Goal: Transaction & Acquisition: Purchase product/service

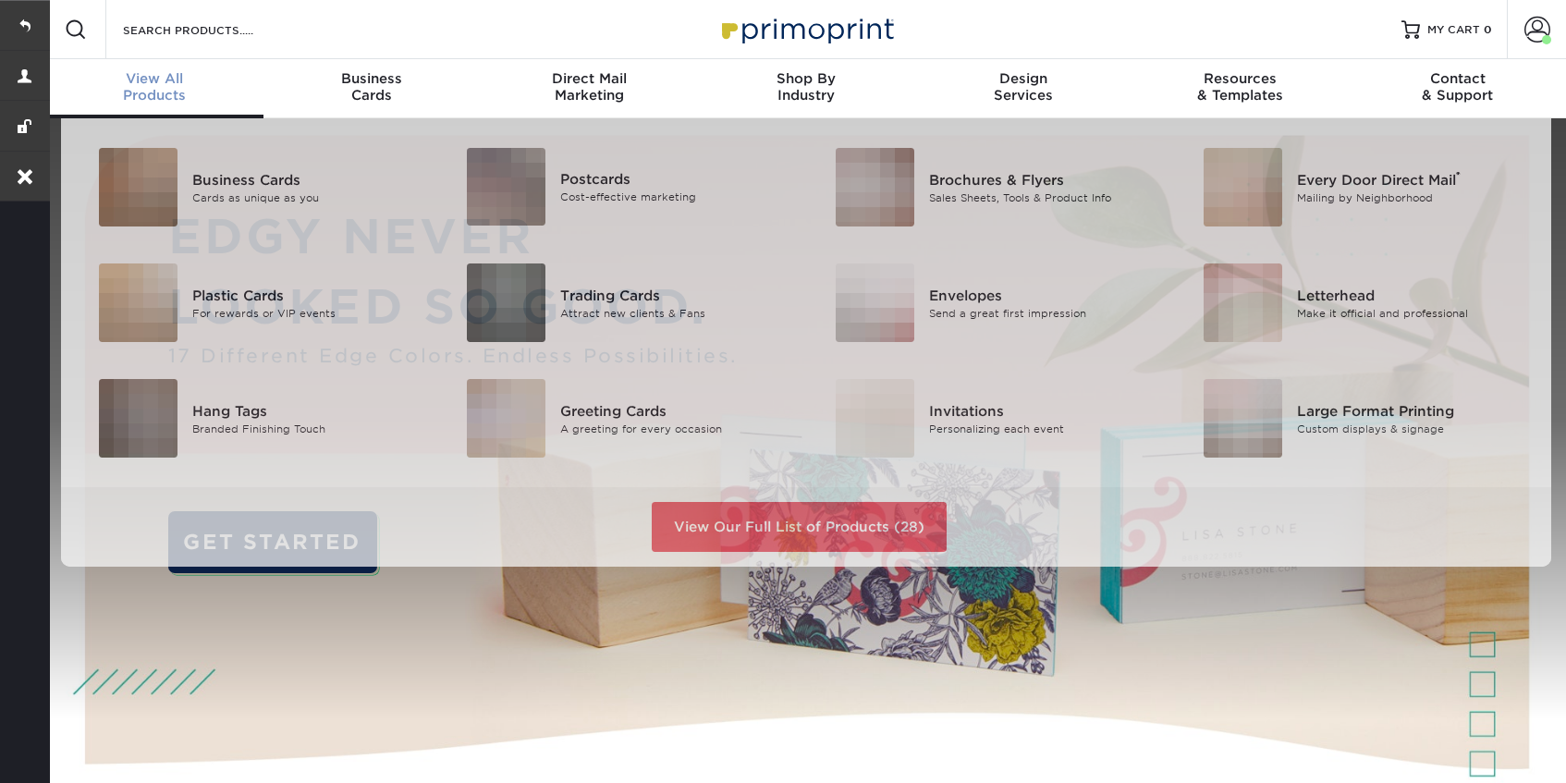
click at [161, 79] on span "View All" at bounding box center [154, 78] width 217 height 17
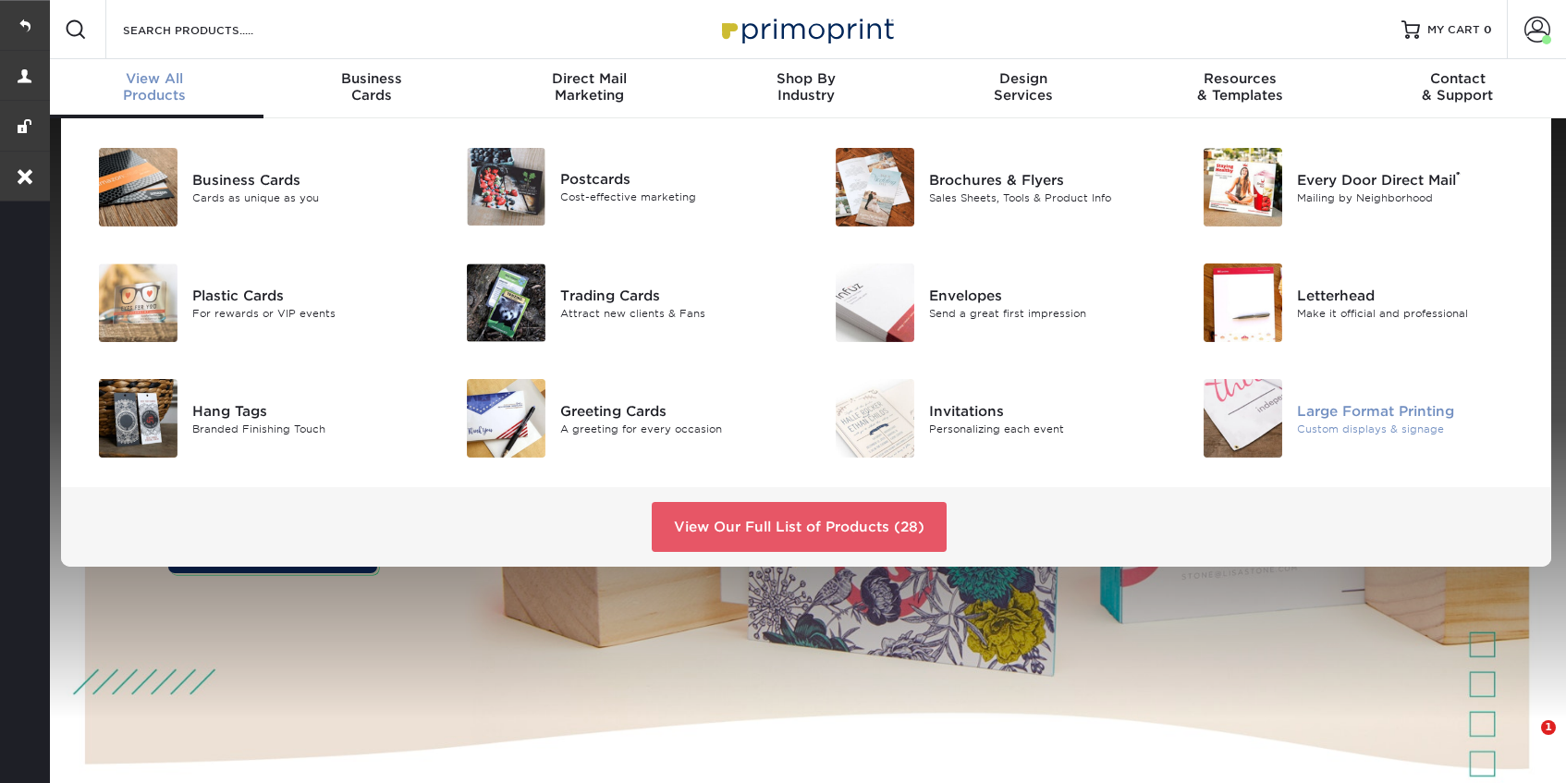
click at [1405, 414] on div "Large Format Printing" at bounding box center [1413, 410] width 232 height 20
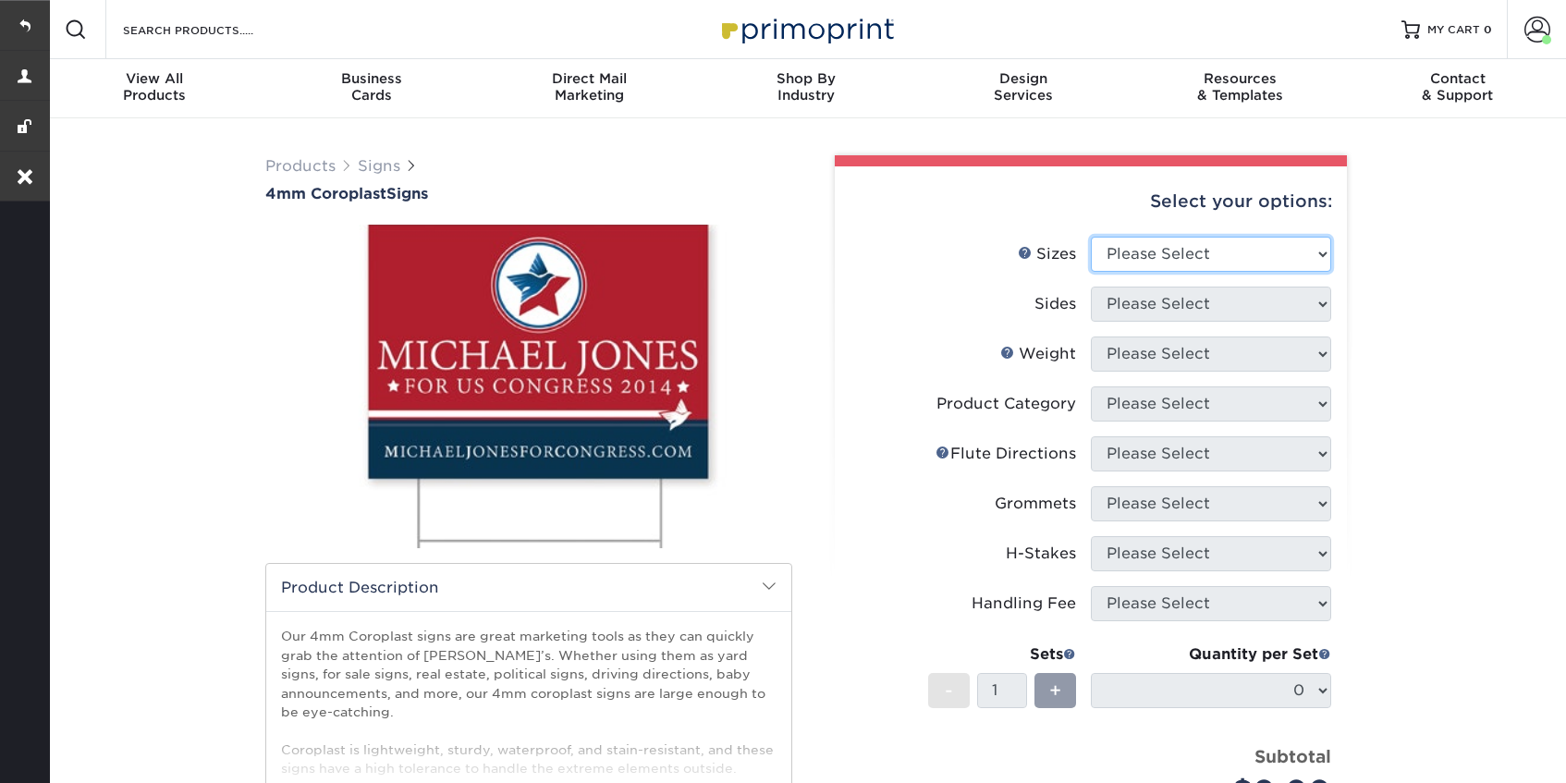
click at [1205, 250] on select "Please Select 12" x 18" 18" x 24" 24" x 24" 24" x 36"" at bounding box center [1211, 254] width 240 height 35
select select "24.00x36.00"
click at [1091, 237] on select "Please Select 12" x 18" 18" x 24" 24" x 24" 24" x 36"" at bounding box center [1211, 254] width 240 height 35
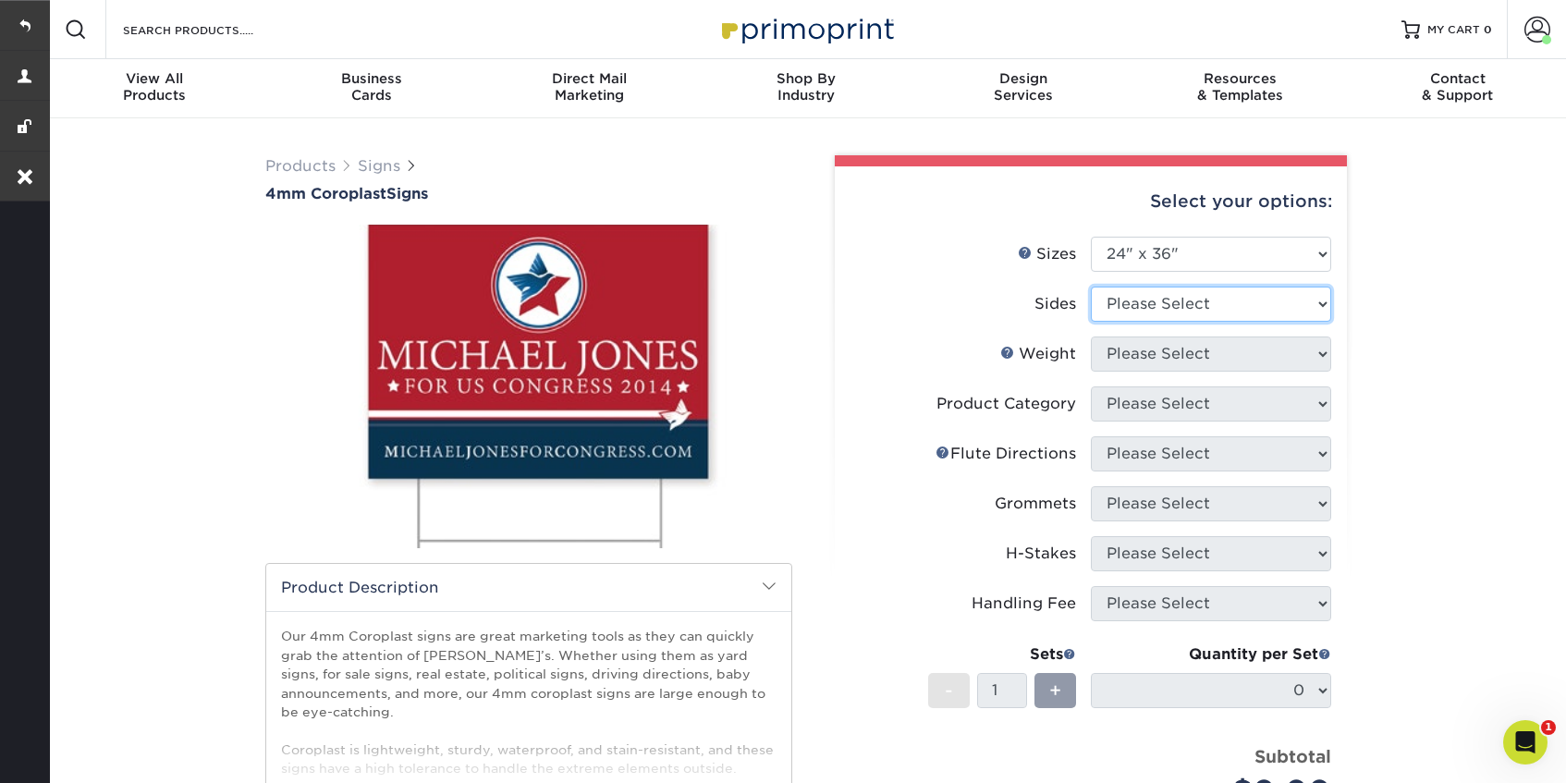
click at [1131, 313] on select "Please Select Print Both Sides Print Front Only" at bounding box center [1211, 304] width 240 height 35
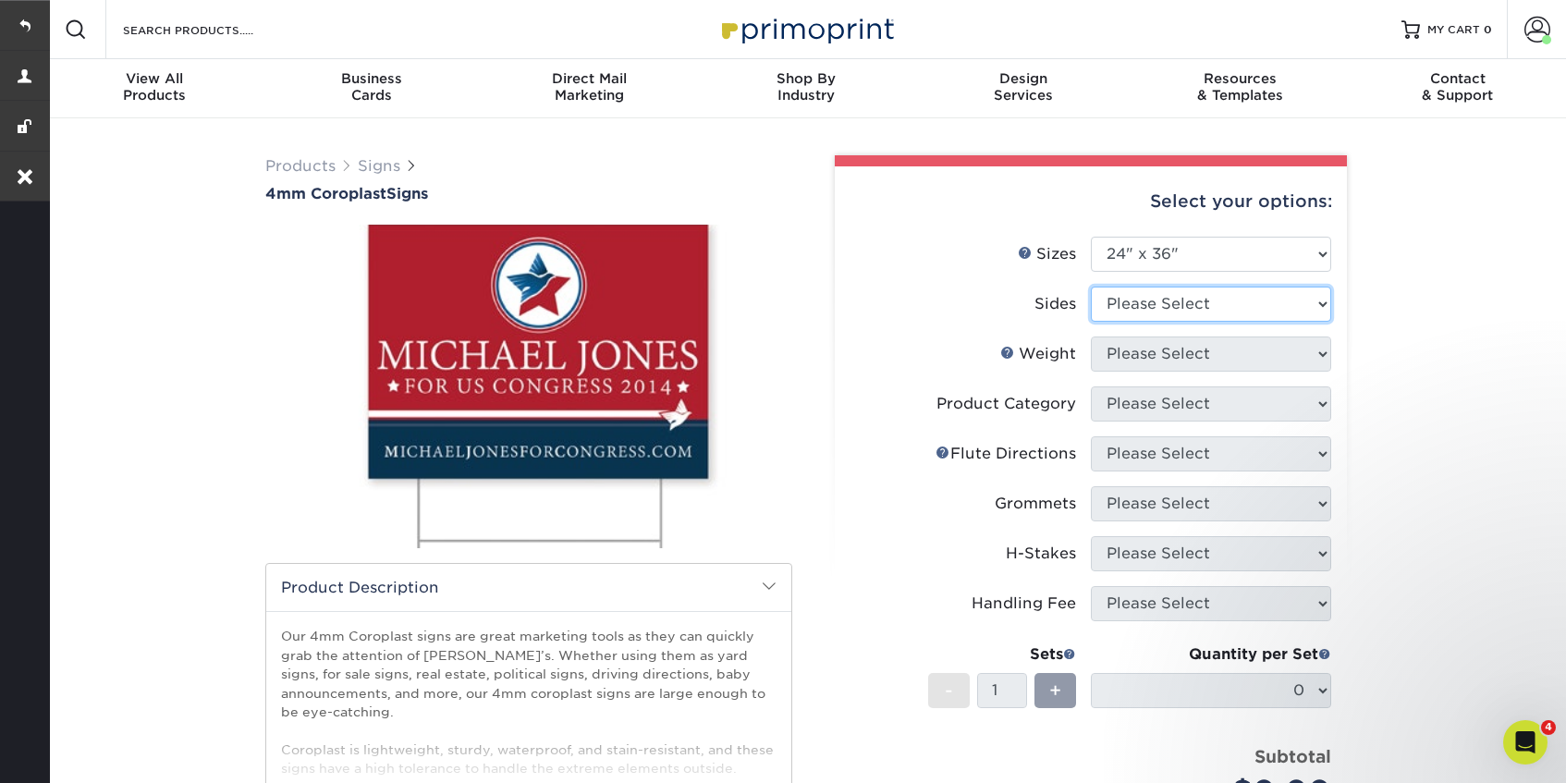
select select "13abbda7-1d64-4f25-8bb2-c179b224825d"
click at [1091, 287] on select "Please Select Print Both Sides Print Front Only" at bounding box center [1211, 304] width 240 height 35
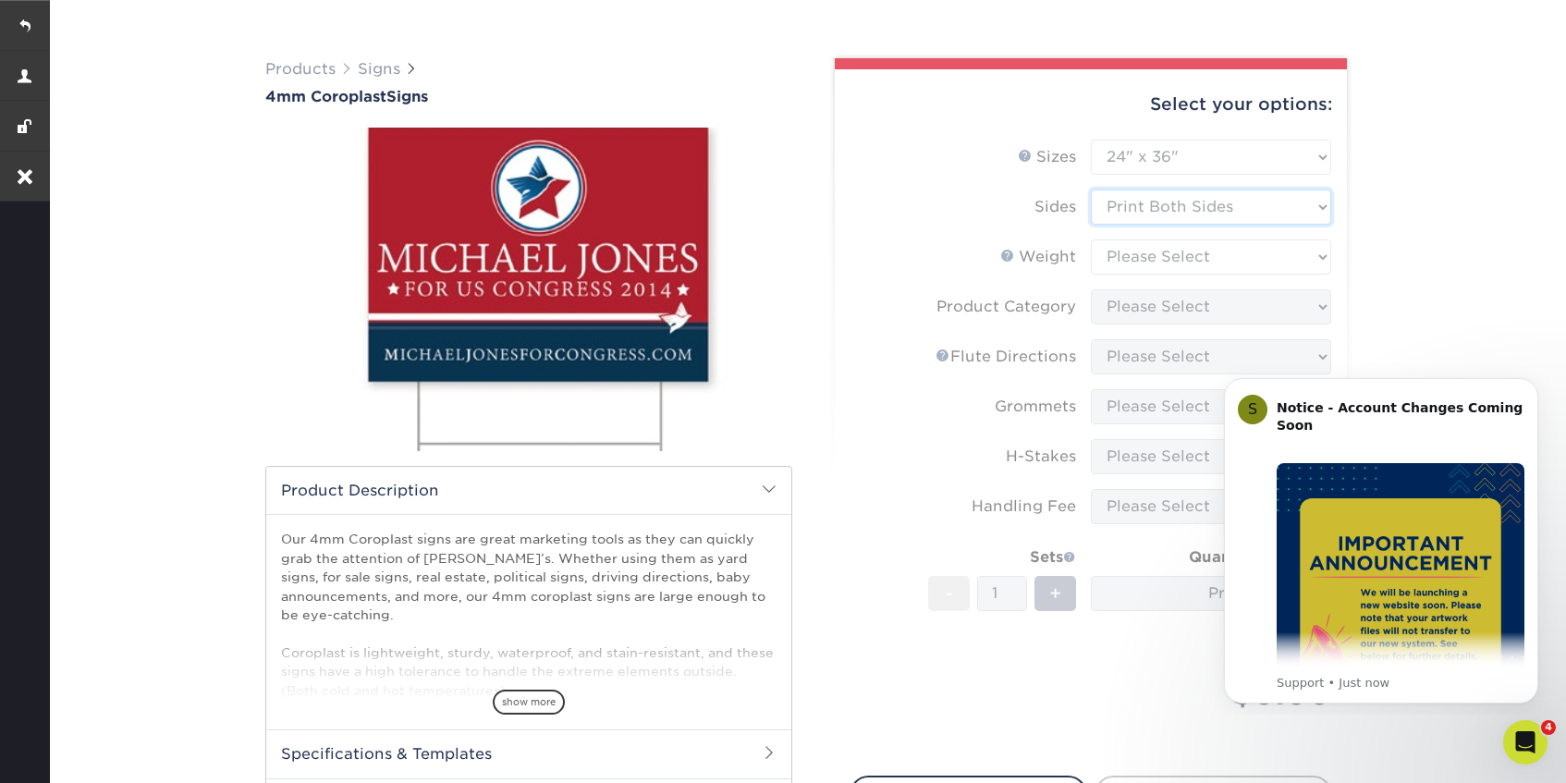
scroll to position [128, 0]
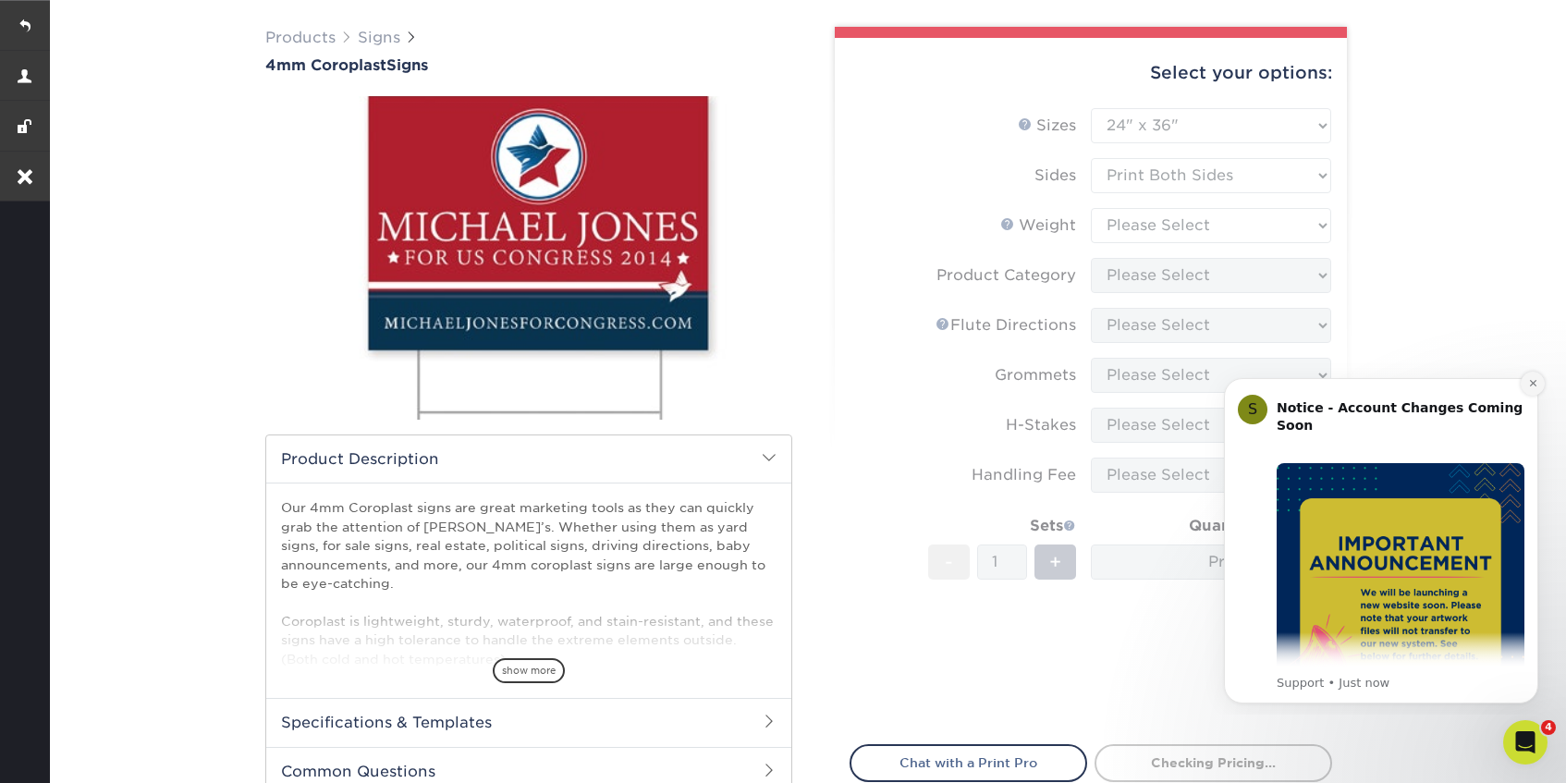
click at [1531, 384] on icon "Dismiss notification" at bounding box center [1533, 383] width 10 height 10
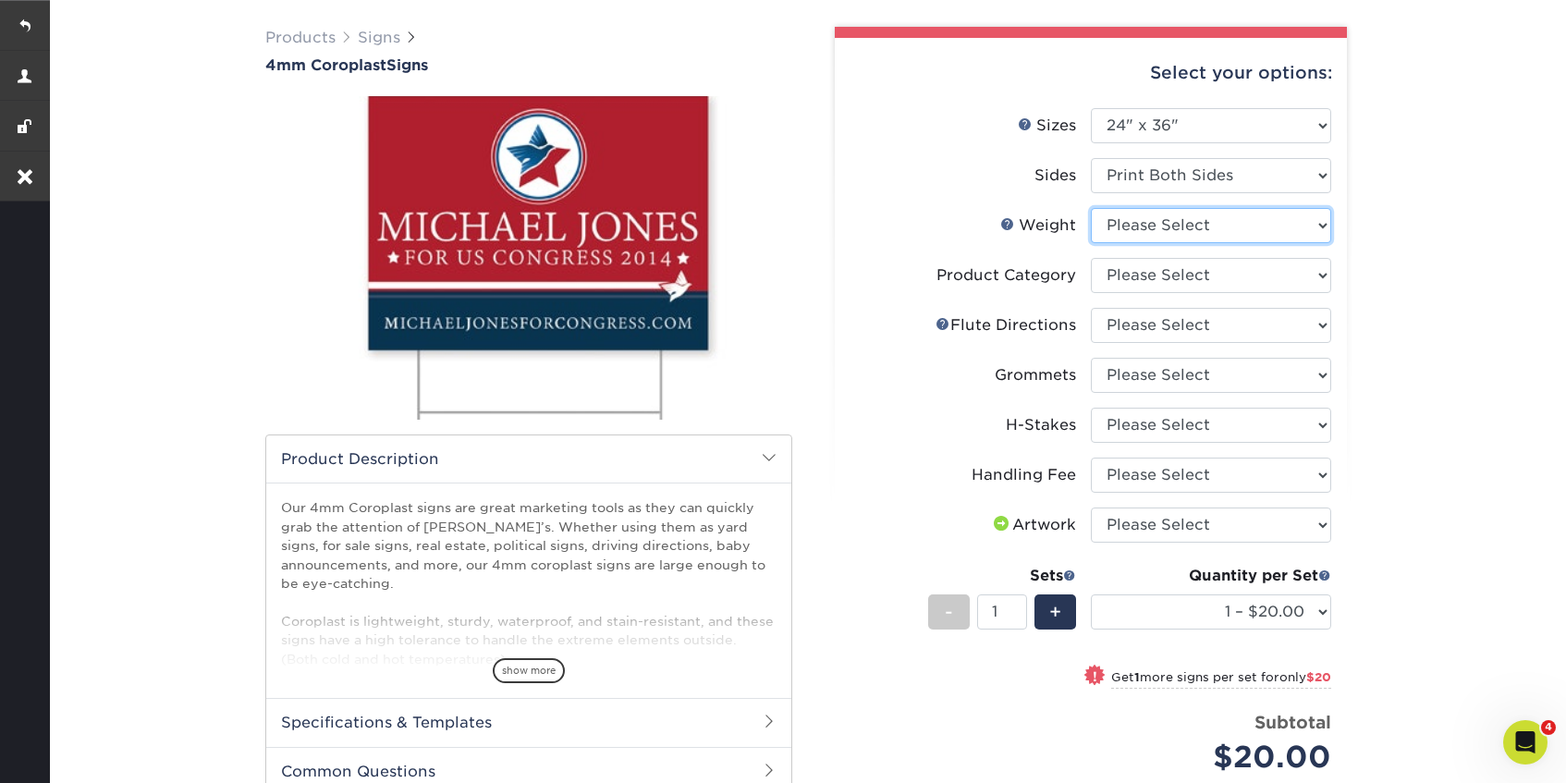
click at [1177, 223] on select "Please Select 4CORO" at bounding box center [1211, 225] width 240 height 35
select select "4CORO"
click at [1091, 208] on select "Please Select 4CORO" at bounding box center [1211, 225] width 240 height 35
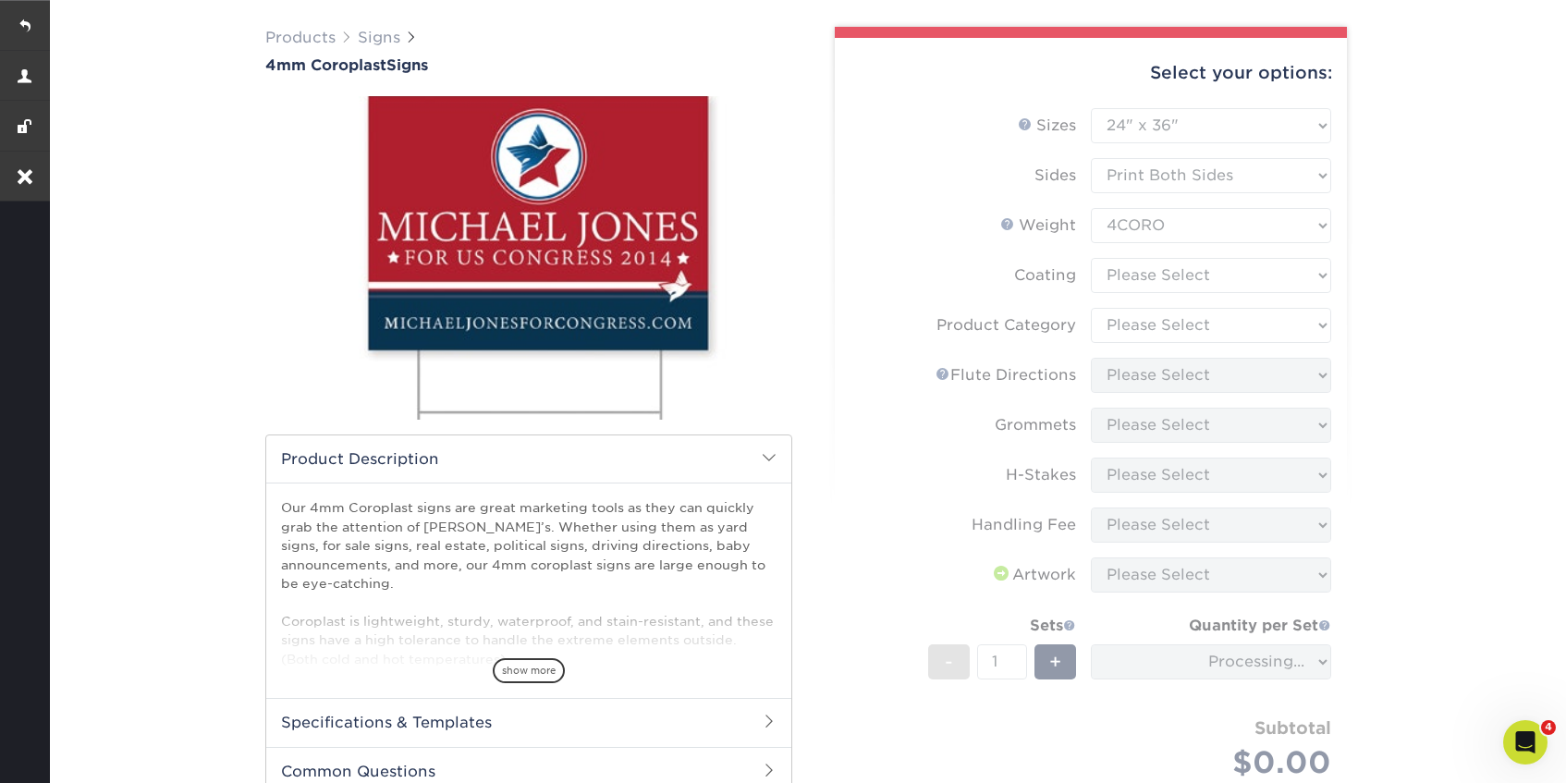
click at [1165, 277] on form "Sizes Help Sizes Please Select 12" x 18" 18" x 24" 24" x 24" 24" x 36" Sides Pl…" at bounding box center [1090, 474] width 482 height 732
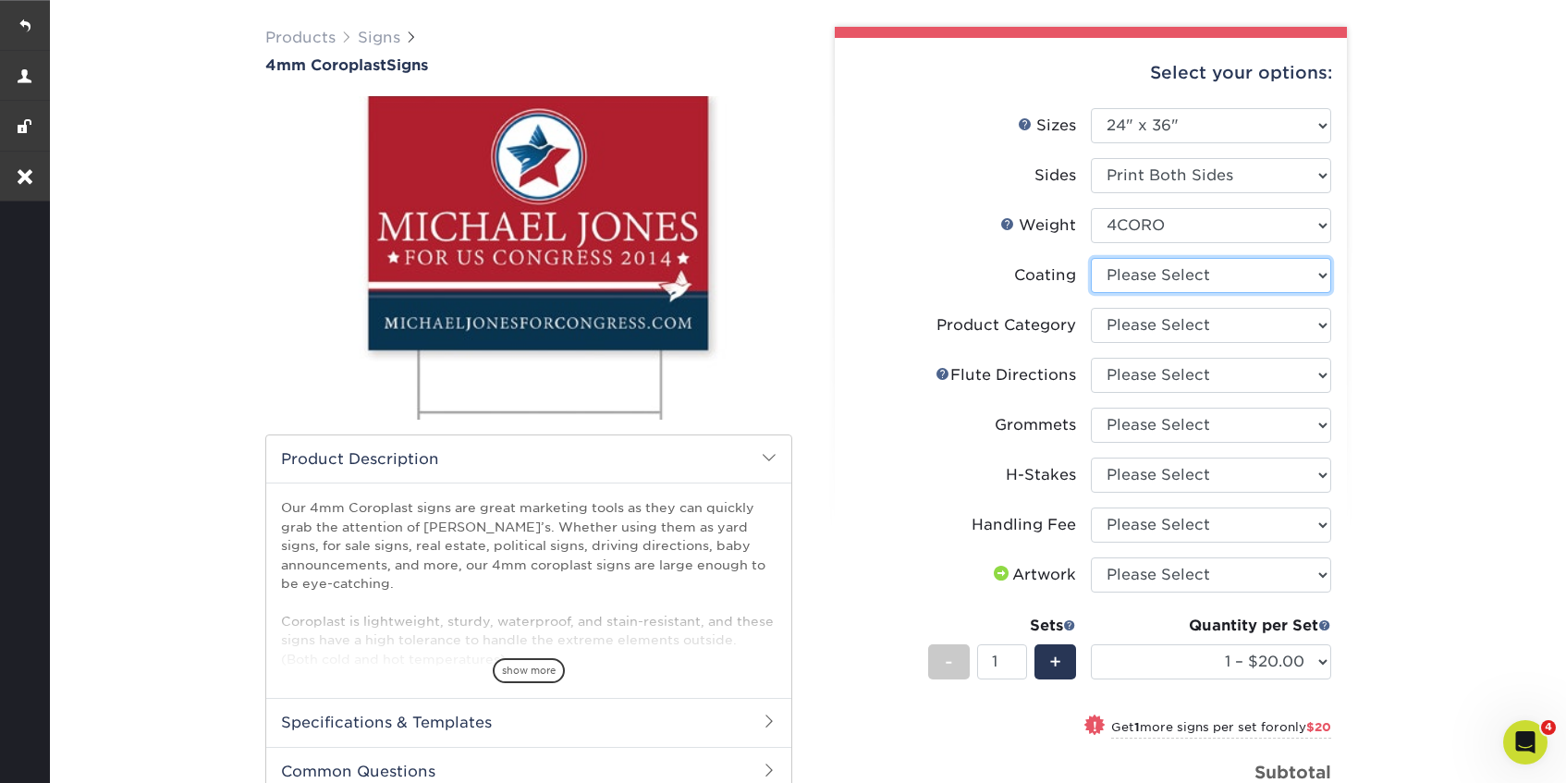
click at [1274, 270] on select at bounding box center [1211, 275] width 240 height 35
select select "3e7618de-abca-4bda-9f97-8b9129e913d8"
click at [1091, 258] on select at bounding box center [1211, 275] width 240 height 35
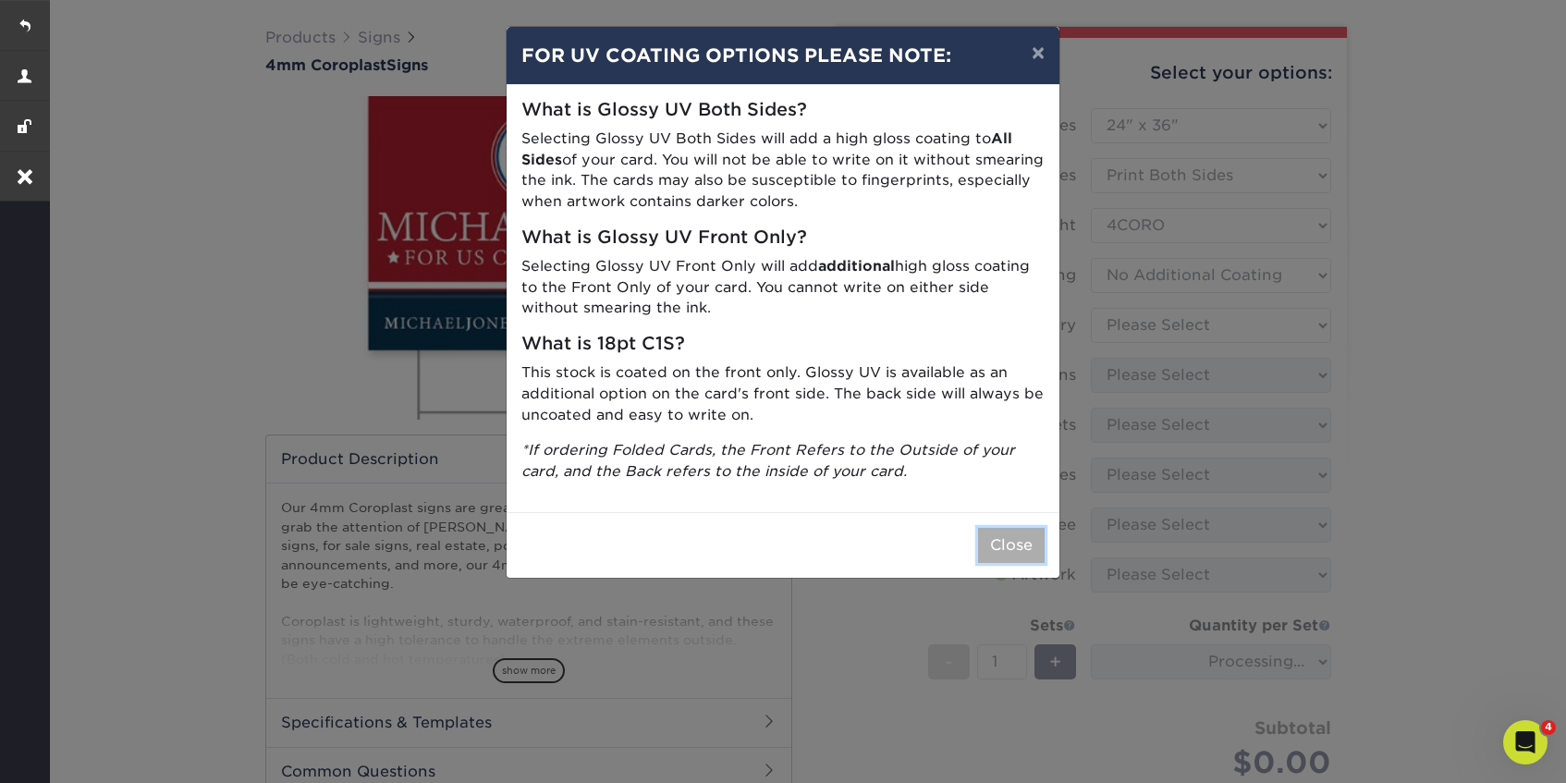
click at [1028, 539] on button "Close" at bounding box center [1011, 545] width 67 height 35
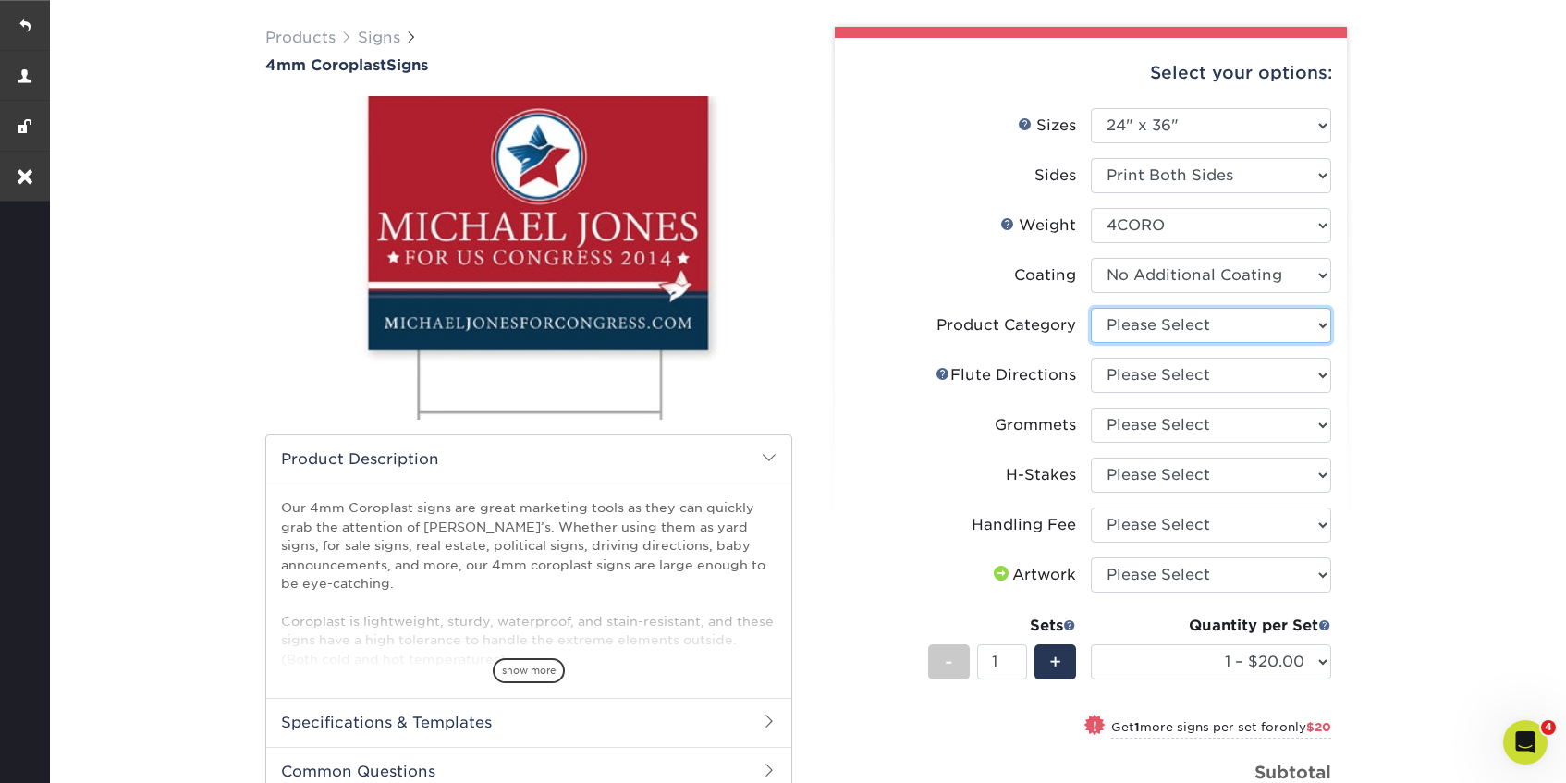
click at [1242, 326] on select "Please Select Coroplast Signs" at bounding box center [1211, 325] width 240 height 35
select select "b3582ed5-6912-492c-8440-2cc51afdb8e1"
click at [1091, 308] on select "Please Select Coroplast Signs" at bounding box center [1211, 325] width 240 height 35
click at [1217, 375] on select "Please Select Flute Direction (Horizontal) Flute Direction (Vertical)" at bounding box center [1211, 375] width 240 height 35
select select "64642d5c-3ca5-48ab-b753-ddfa02991dab"
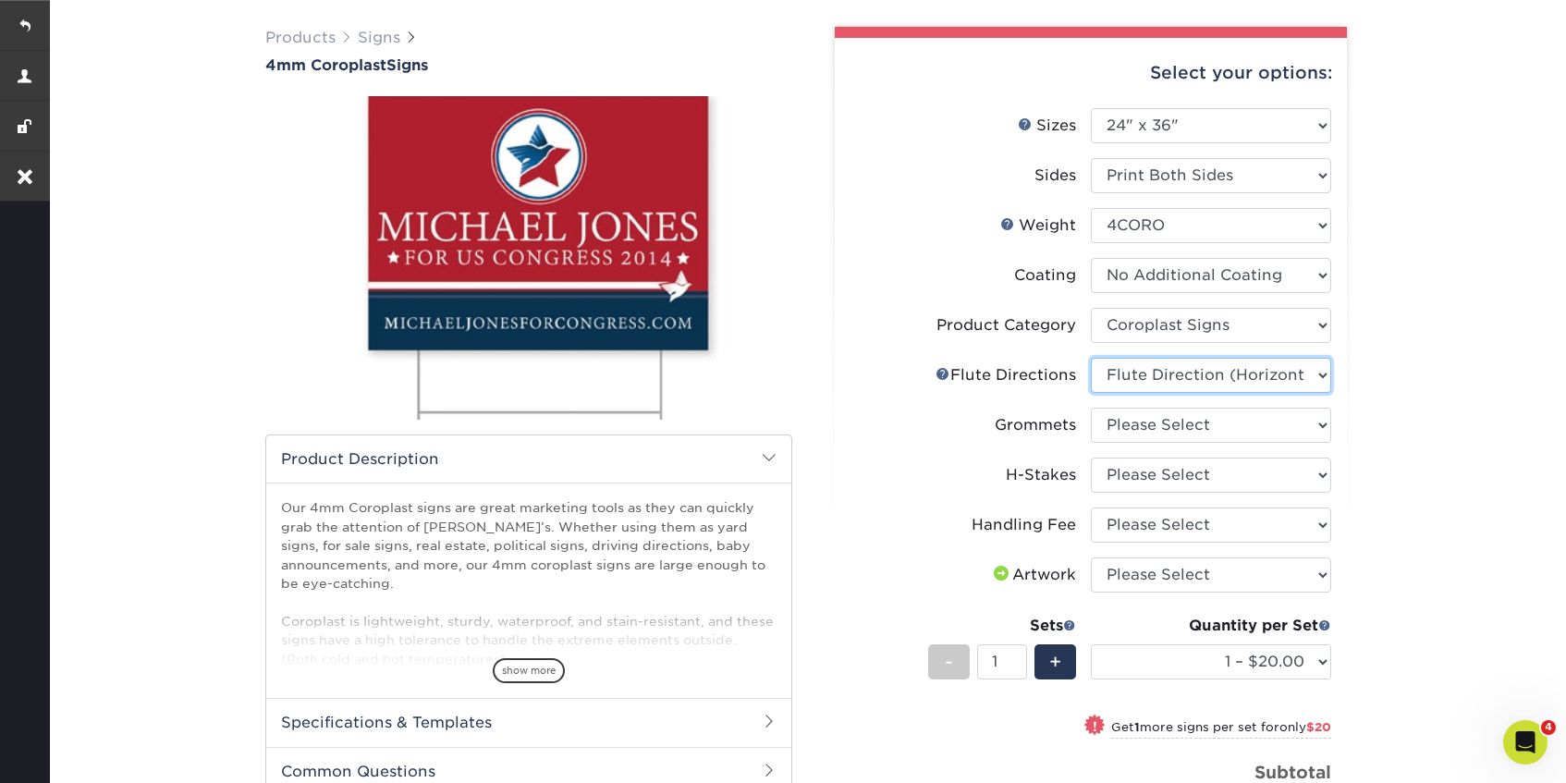
click at [1091, 358] on select "Please Select Flute Direction (Horizontal) Flute Direction (Vertical)" at bounding box center [1211, 375] width 240 height 35
click at [1200, 424] on select "Please Select No Grommets Yes, Grommet All 4 Corners Yes, Grommet All 4 Corners…" at bounding box center [1211, 425] width 240 height 35
select select "90d329df-db80-4206-b821-ff9d3f363977"
click at [1091, 408] on select "Please Select No Grommets Yes, Grommet All 4 Corners Yes, Grommet All 4 Corners…" at bounding box center [1211, 425] width 240 height 35
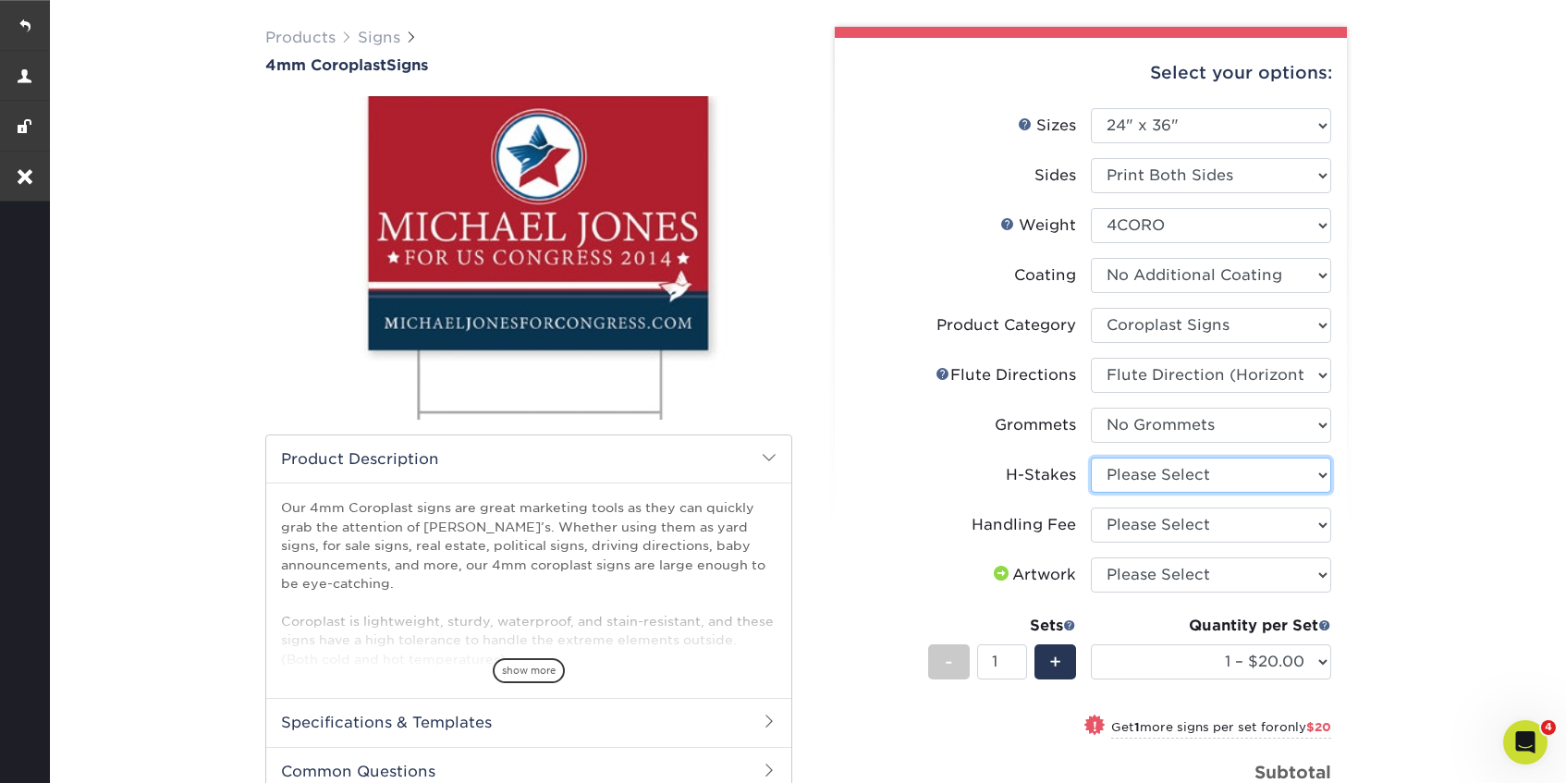
click at [1192, 464] on select "Please Select No H-Stakes Yes" at bounding box center [1211, 474] width 240 height 35
select select "aec992a9-897e-40ed-b45c-8ce74849ba63"
click at [1091, 457] on select "Please Select No H-Stakes Yes" at bounding box center [1211, 474] width 240 height 35
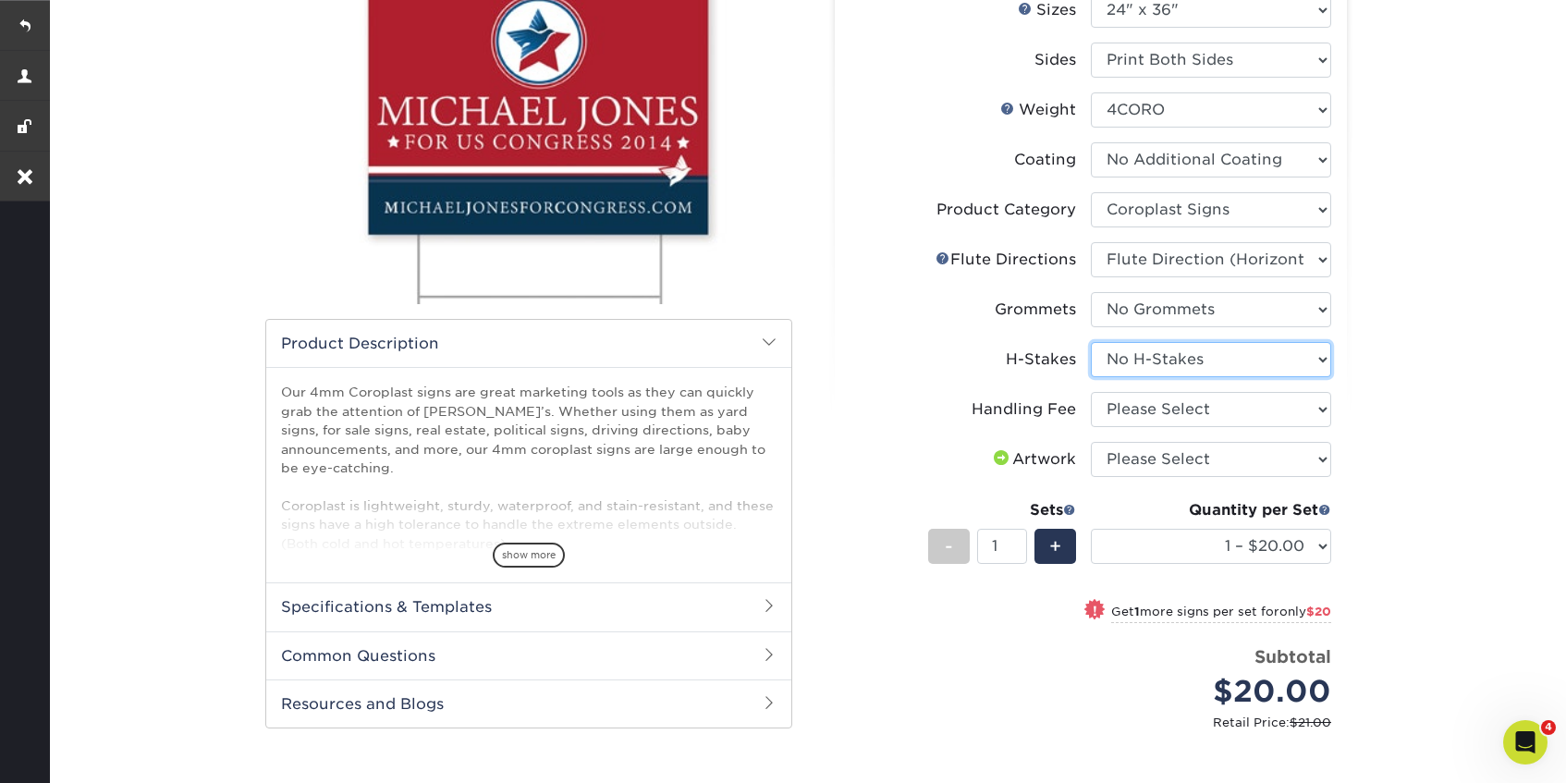
scroll to position [276, 0]
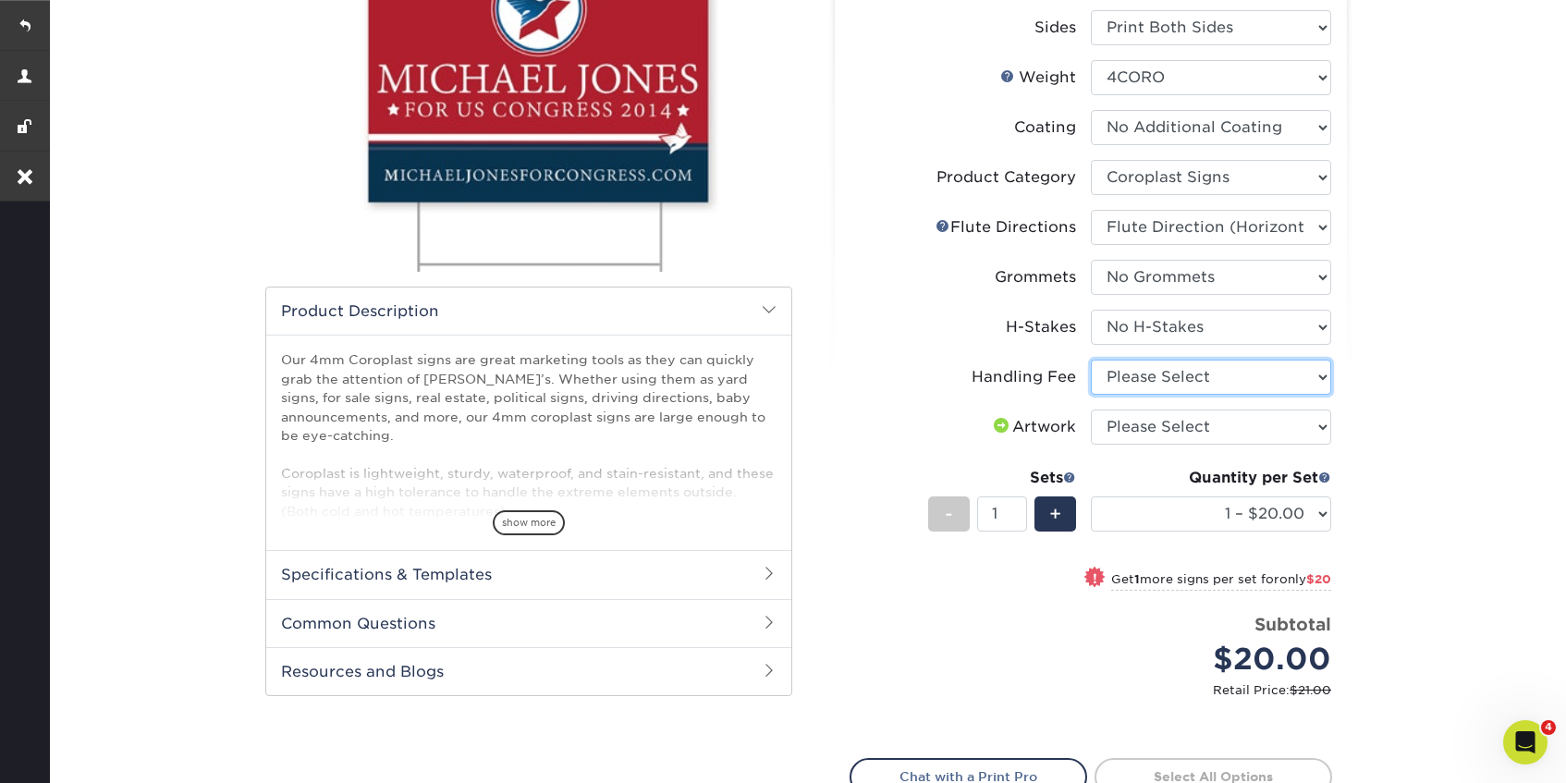
click at [1273, 374] on select "Please Select Handling Fee" at bounding box center [1211, 377] width 240 height 35
select select "ab74c079-444c-4260-ae6a-e09bdee8073c"
click at [1091, 360] on select "Please Select Handling Fee" at bounding box center [1211, 377] width 240 height 35
click at [1238, 421] on select "Please Select I will upload files I need a design - $50" at bounding box center [1211, 426] width 240 height 35
select select "upload"
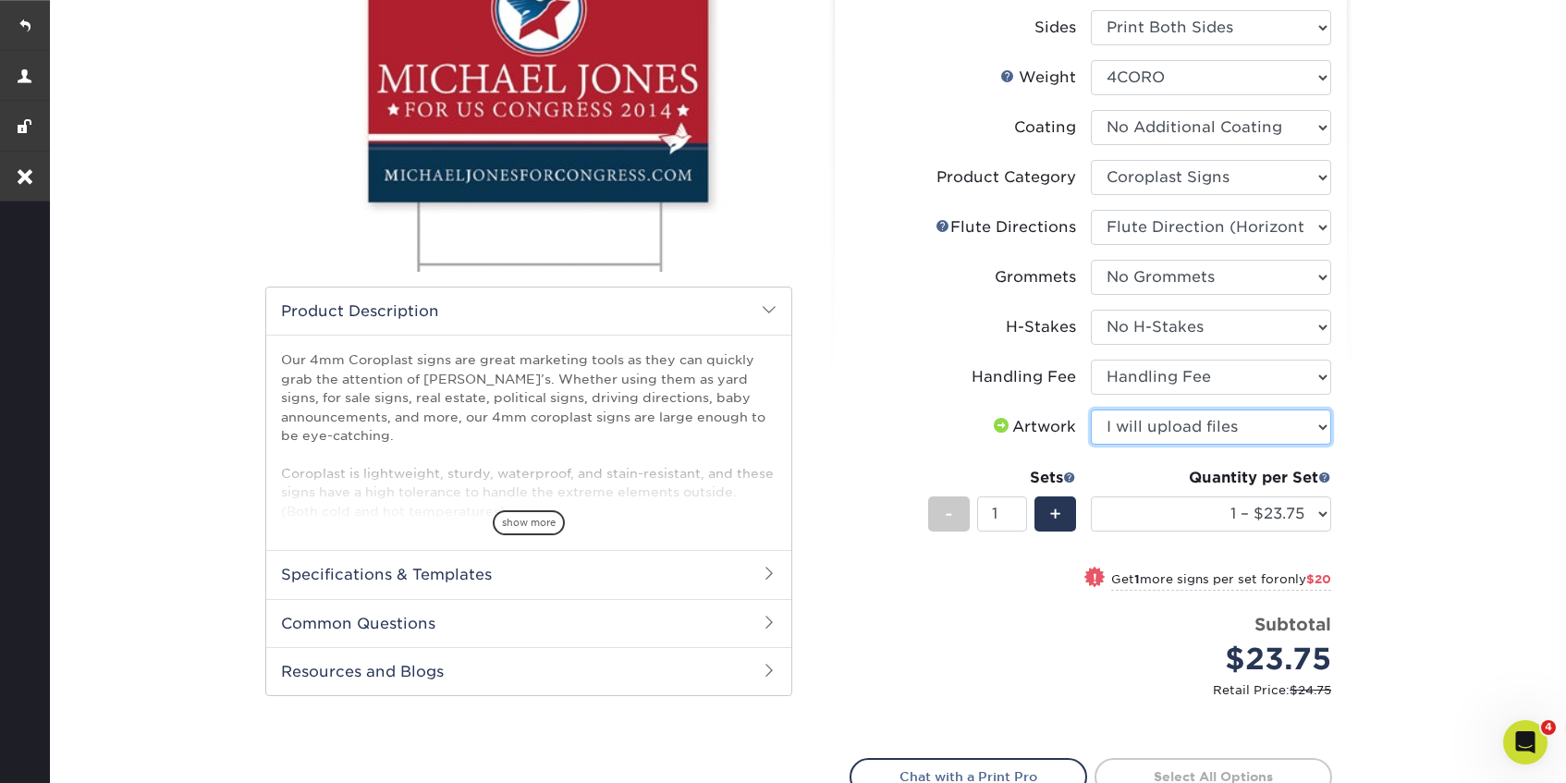
click at [1091, 409] on select "Please Select I will upload files I need a design - $50" at bounding box center [1211, 426] width 240 height 35
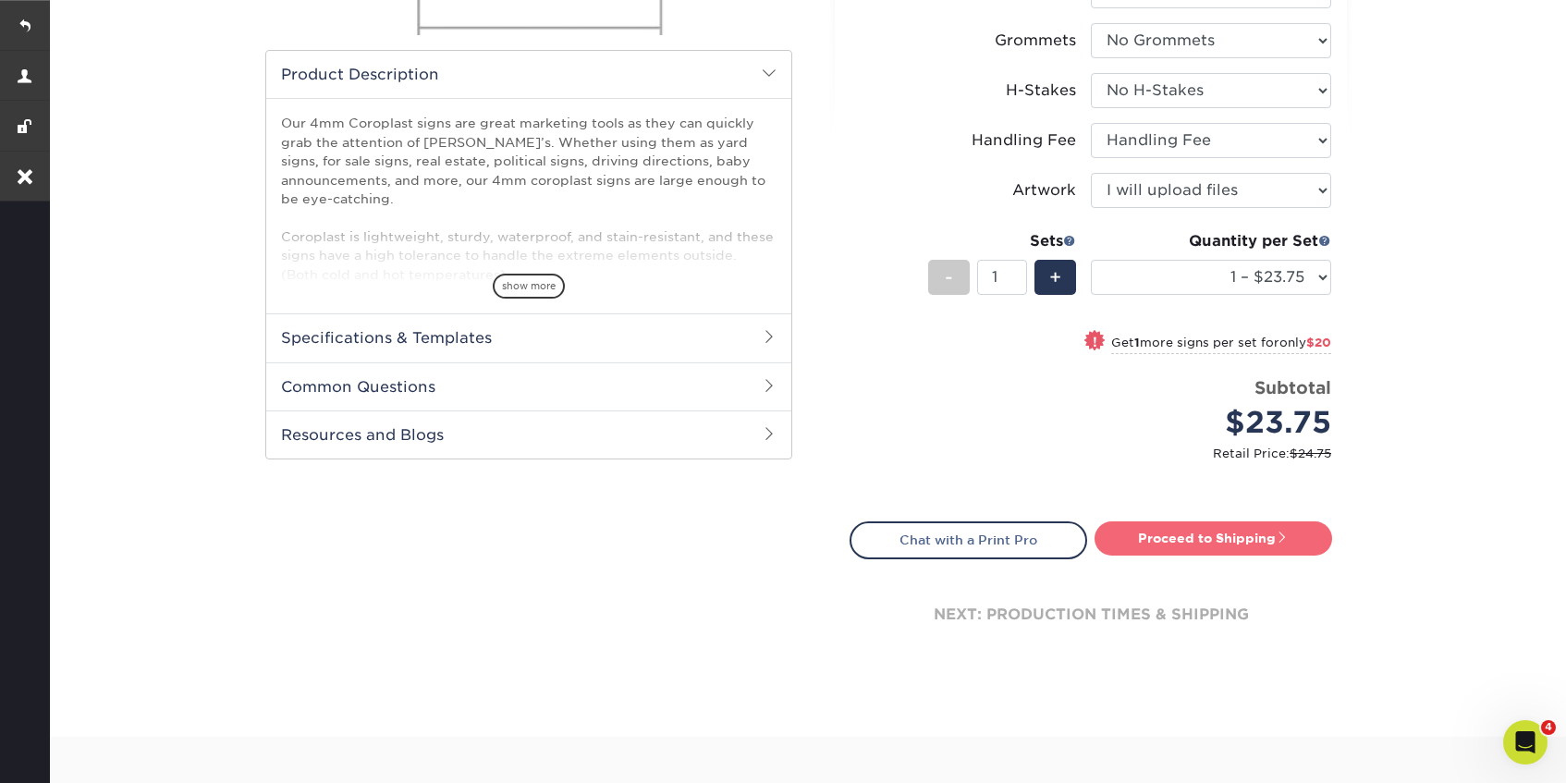
click at [1204, 551] on link "Proceed to Shipping" at bounding box center [1213, 537] width 238 height 33
type input "Set 1"
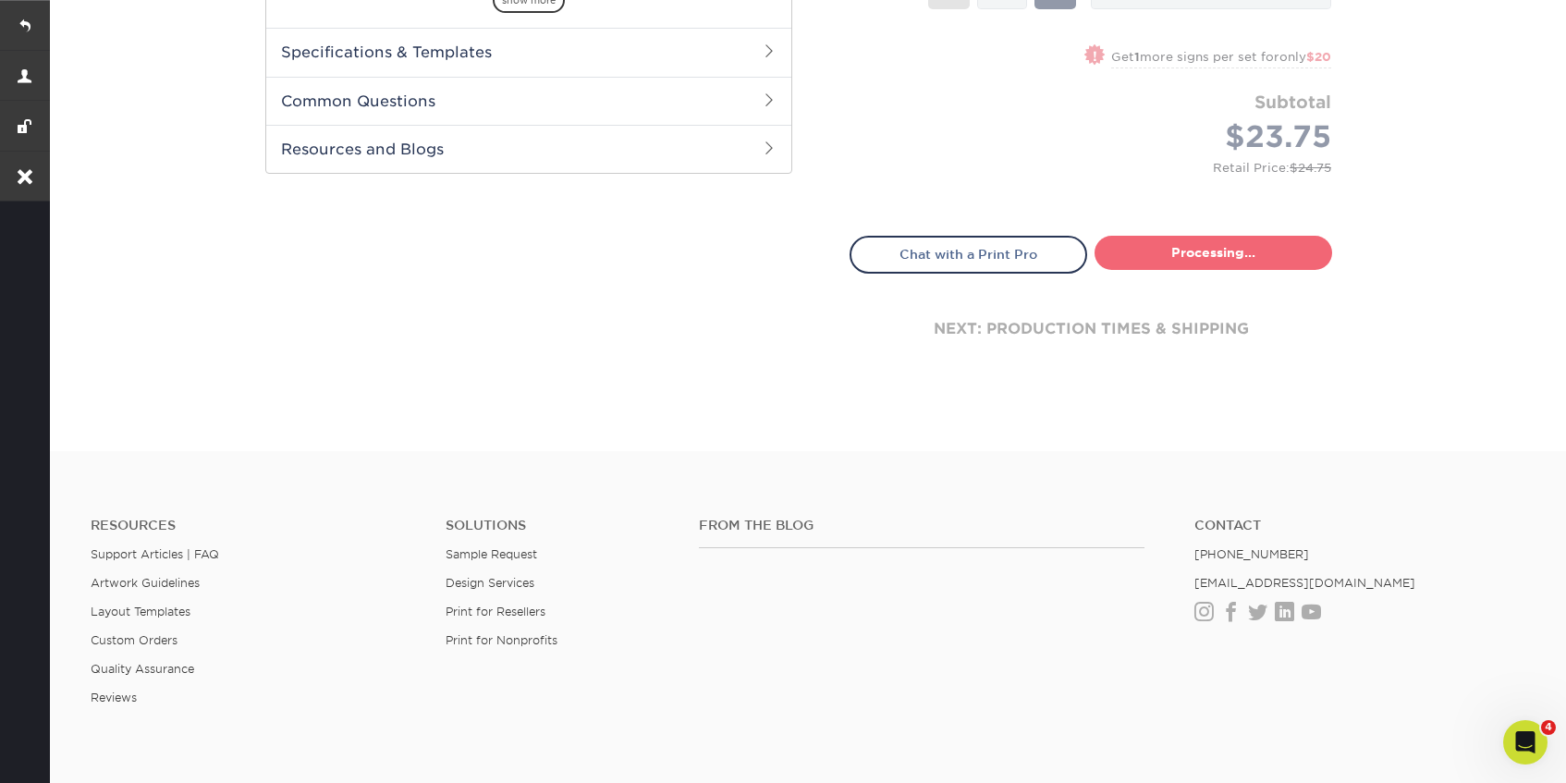
select select "c5b10bcd-01c0-473f-b3f4-8acb758f5b17"
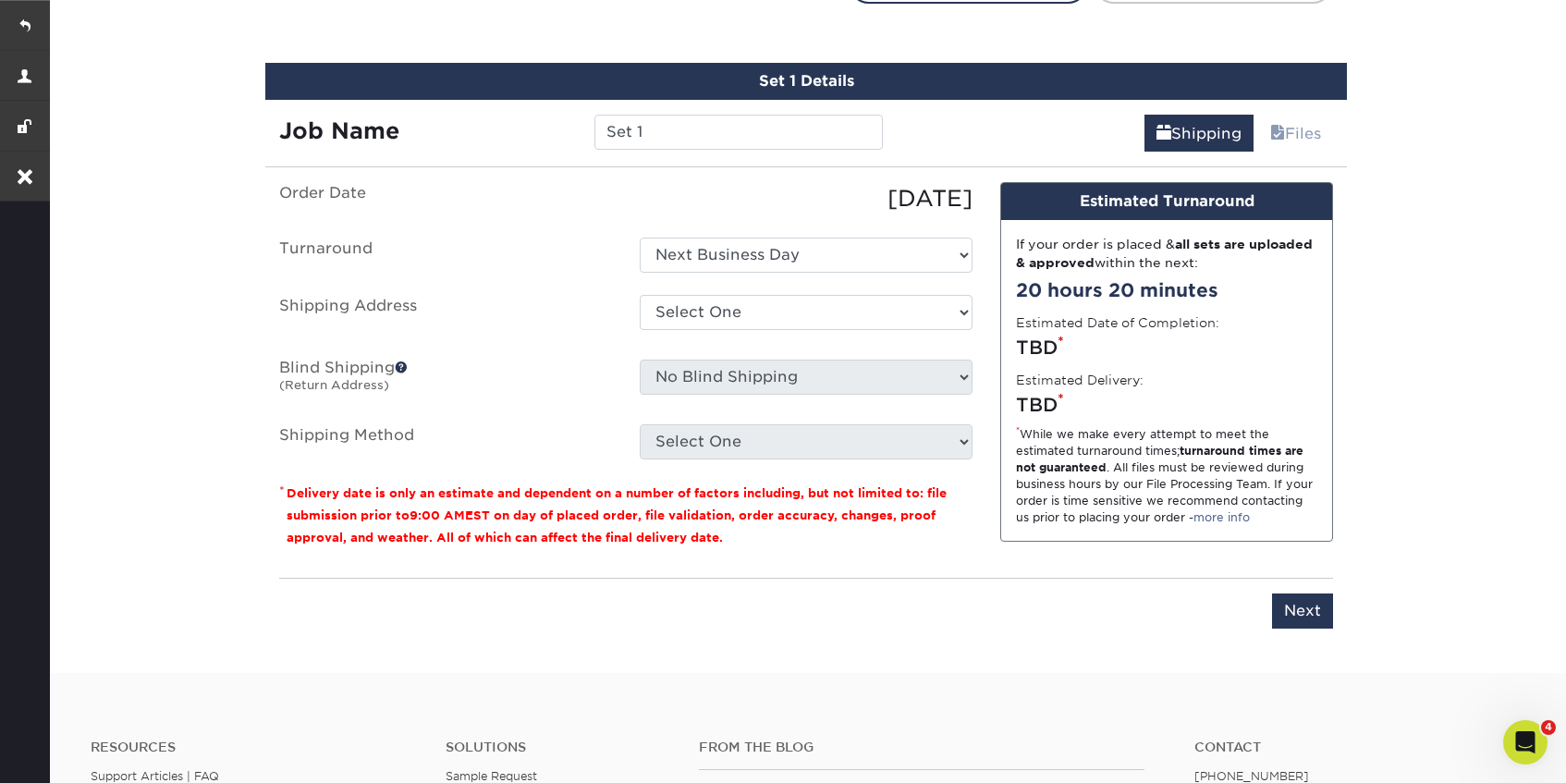
scroll to position [1084, 0]
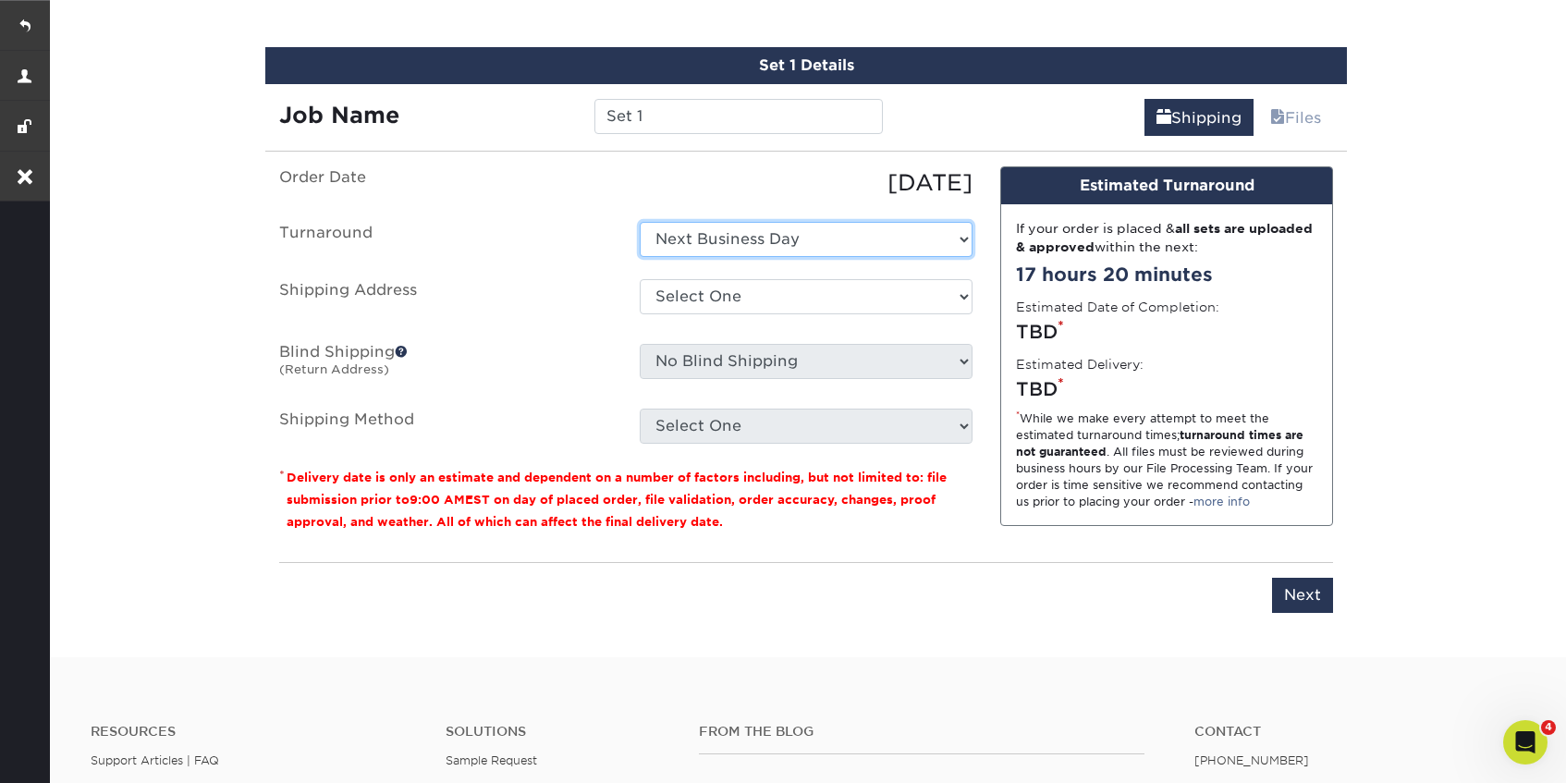
click at [807, 238] on select "Select One Next Business Day" at bounding box center [806, 239] width 333 height 35
click at [640, 222] on select "Select One Next Business Day" at bounding box center [806, 239] width 333 height 35
click at [800, 299] on select "Select One HEATHER ORTEGA Irene's Home John's house Morgan Dimou - YORK SC Stan…" at bounding box center [806, 296] width 333 height 35
select select "211582"
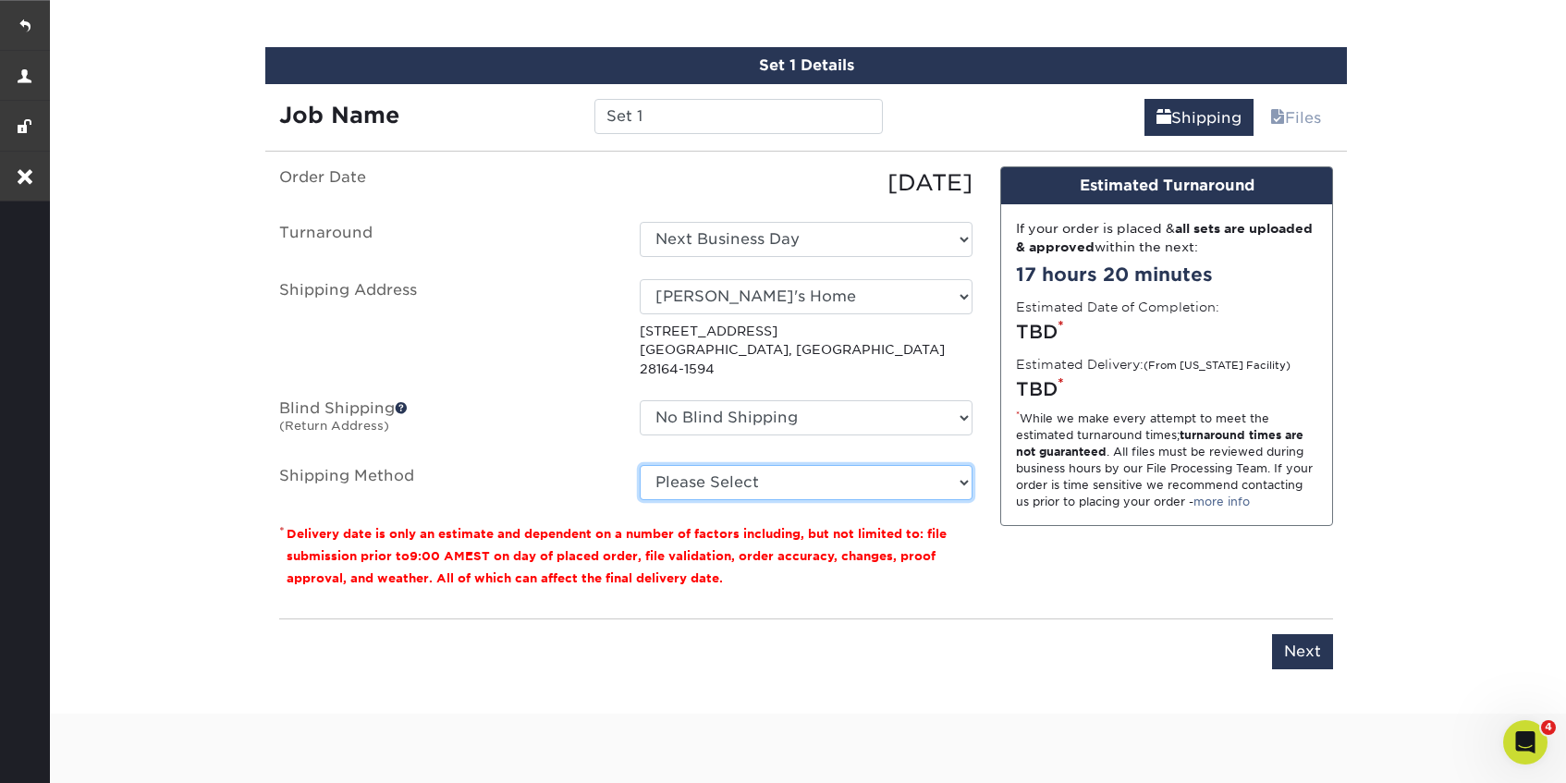
click at [951, 465] on select "Please Select Flat Rate Shipping (+$11.20) Ground Shipping (+$26.97) 3 Day Ship…" at bounding box center [806, 482] width 333 height 35
select select "G4MFLATRATE"
click at [640, 465] on select "Please Select Flat Rate Shipping (+$11.20) Ground Shipping (+$26.97) 3 Day Ship…" at bounding box center [806, 482] width 333 height 35
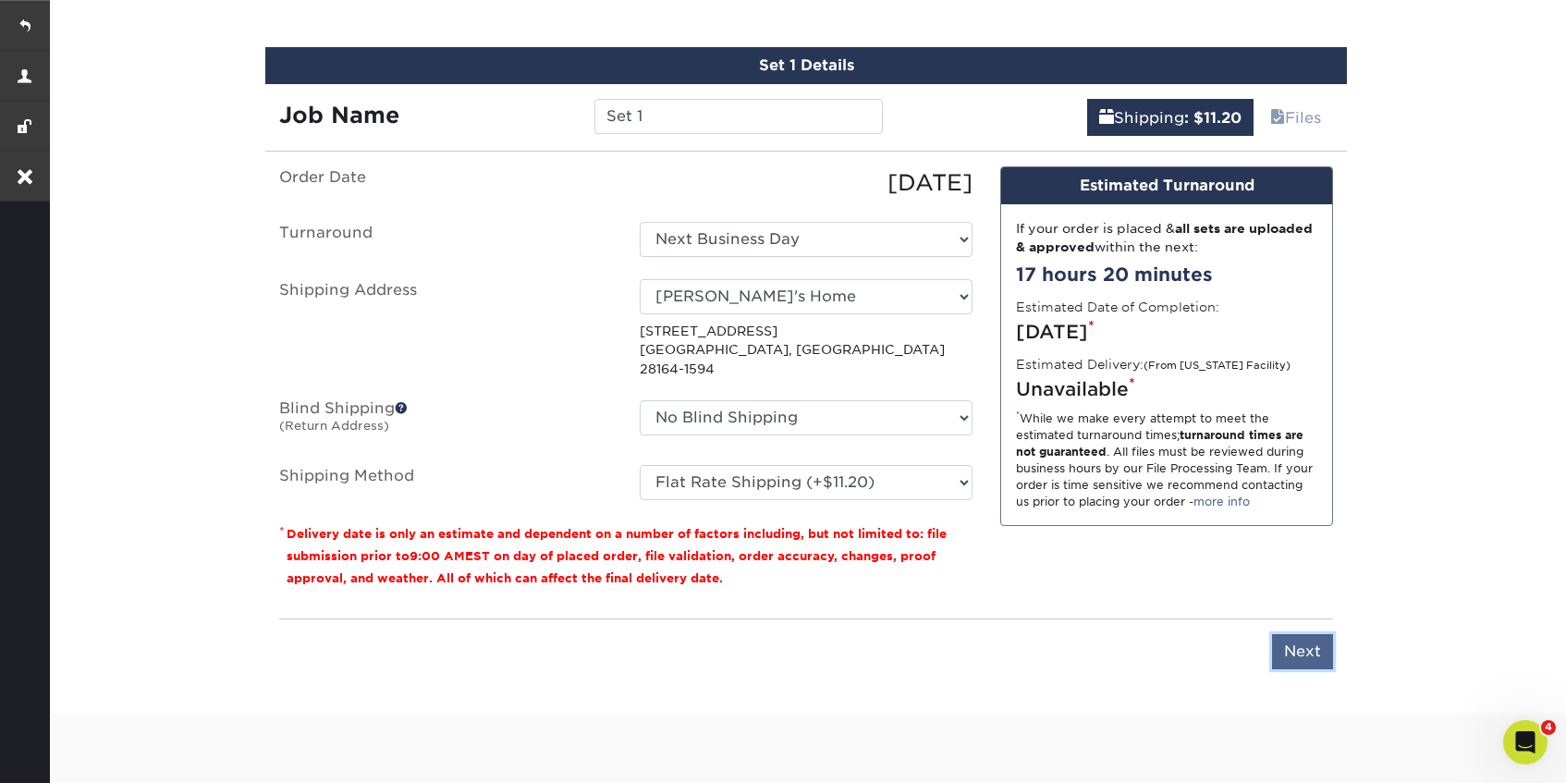
click at [1314, 635] on input "Next" at bounding box center [1302, 651] width 61 height 35
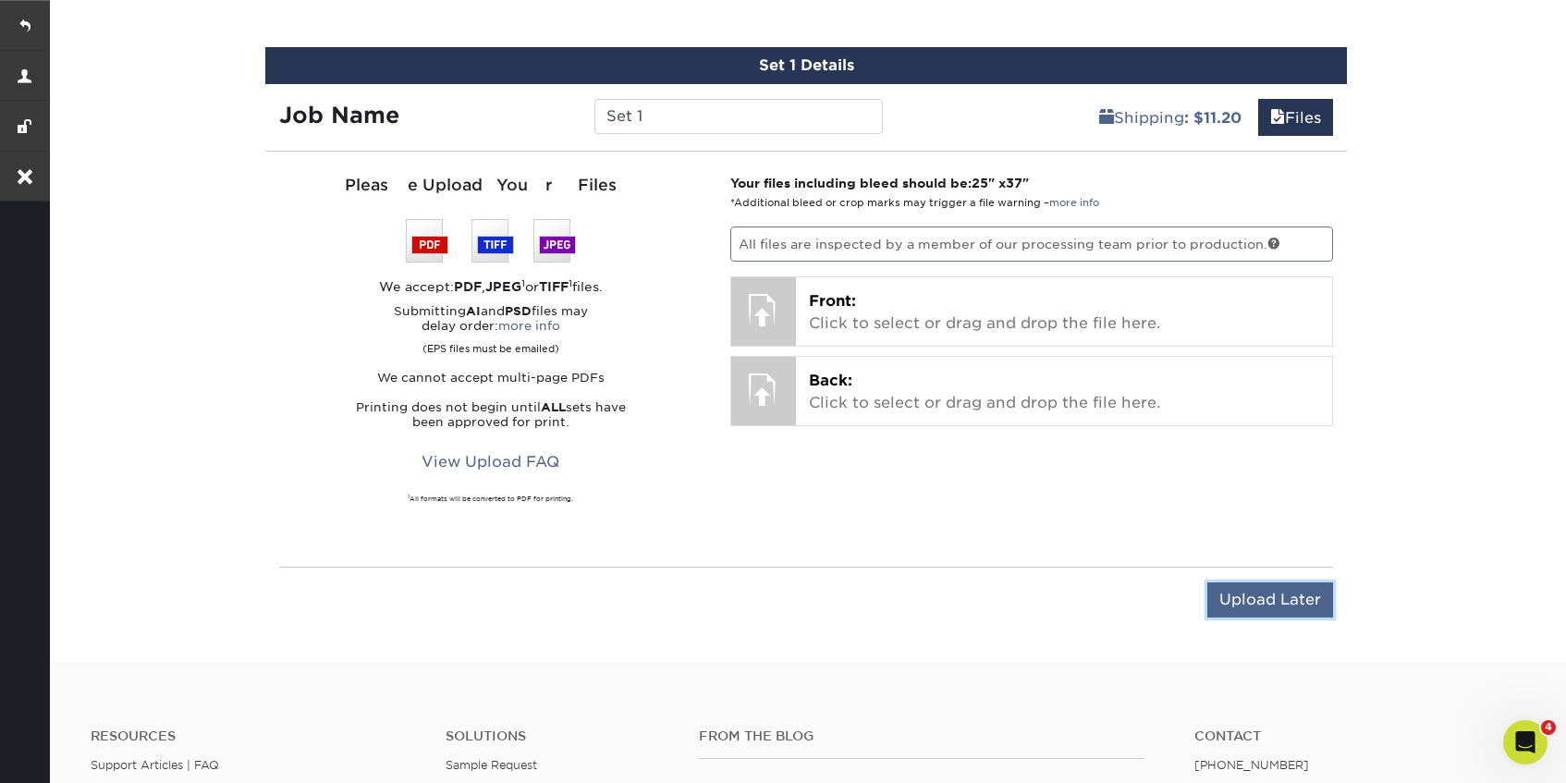
click at [1280, 595] on input "Upload Later" at bounding box center [1270, 599] width 126 height 35
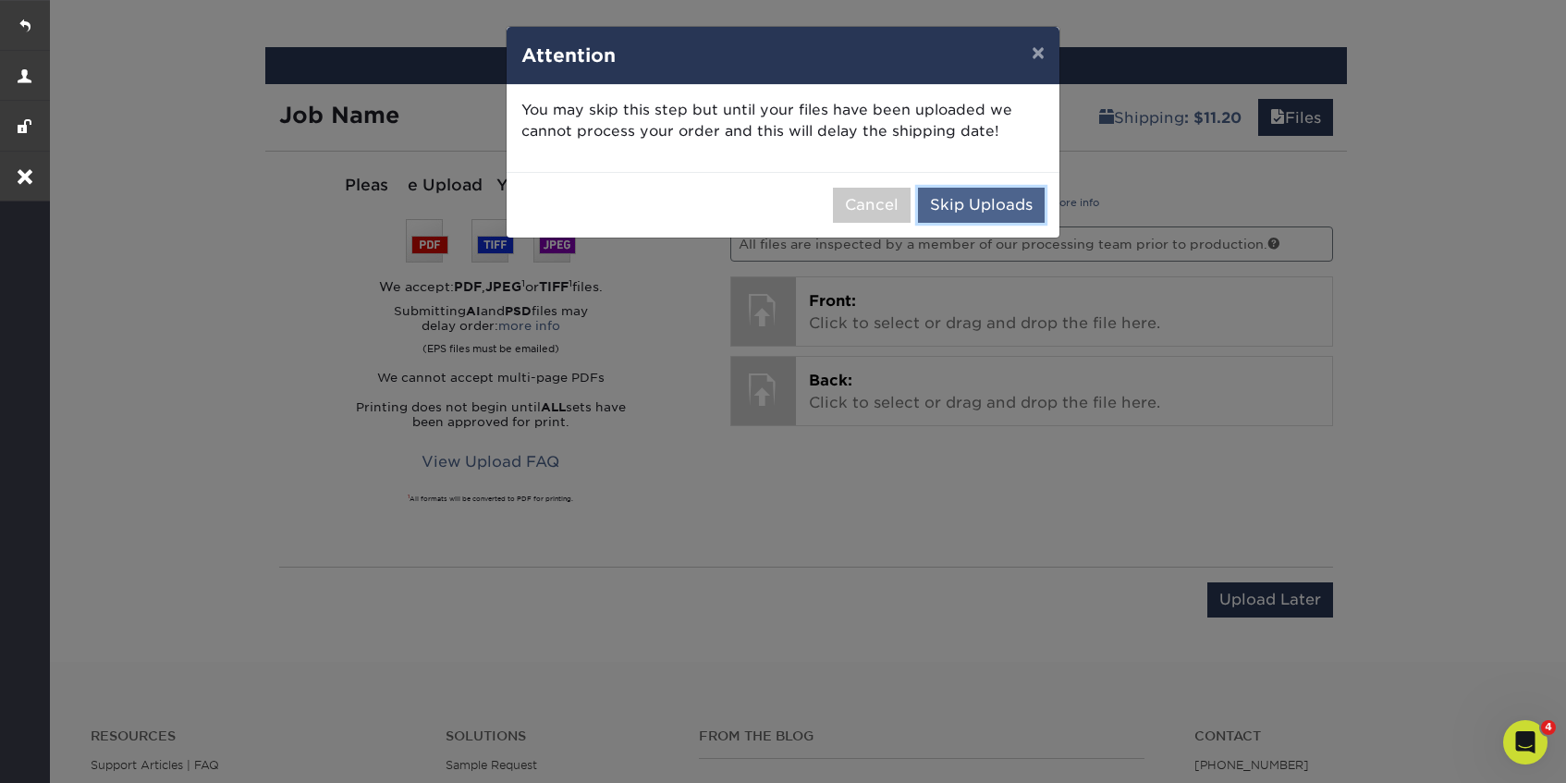
click at [1001, 198] on button "Skip Uploads" at bounding box center [981, 205] width 127 height 35
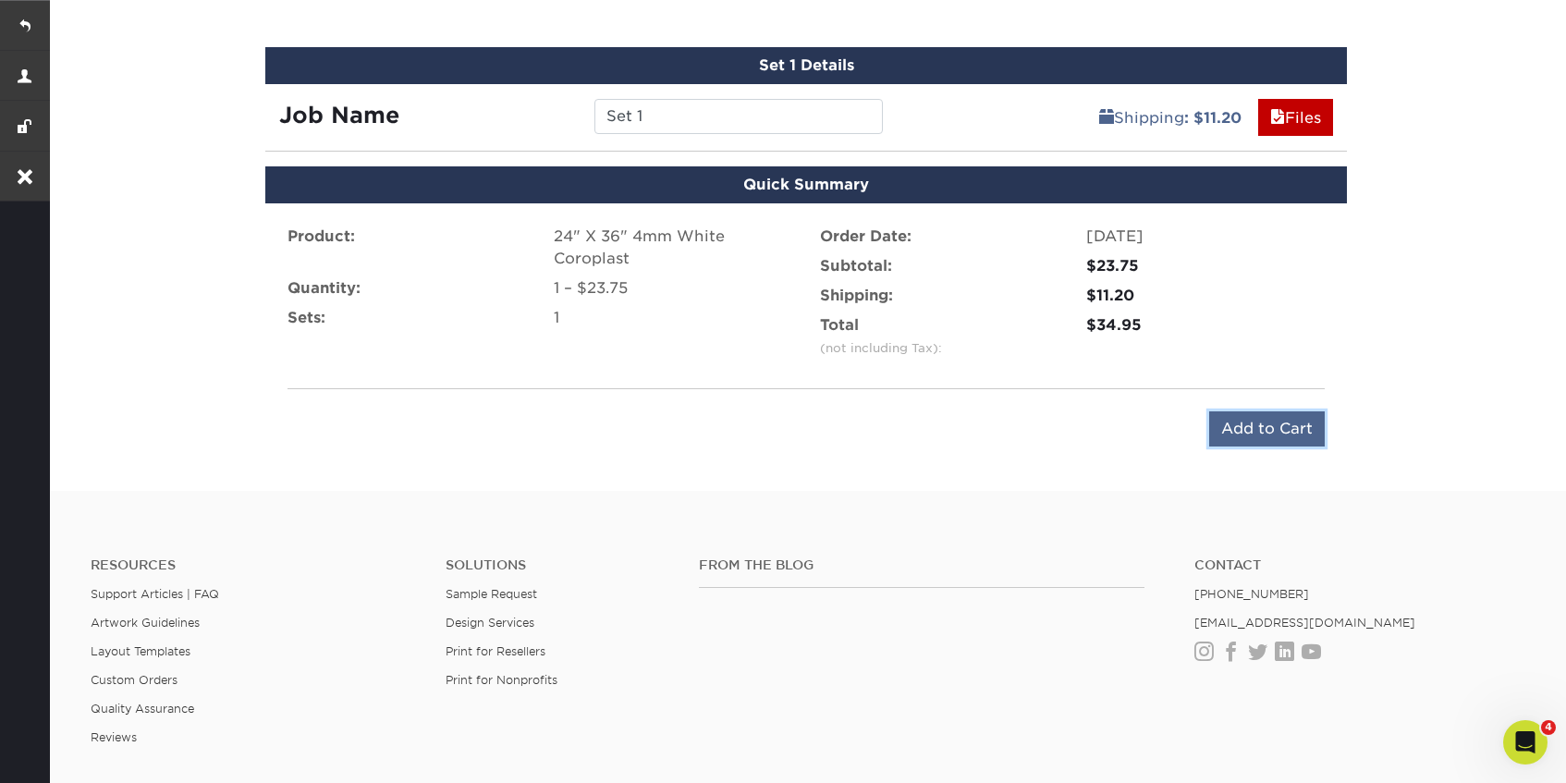
click at [1215, 426] on input "Add to Cart" at bounding box center [1267, 428] width 116 height 35
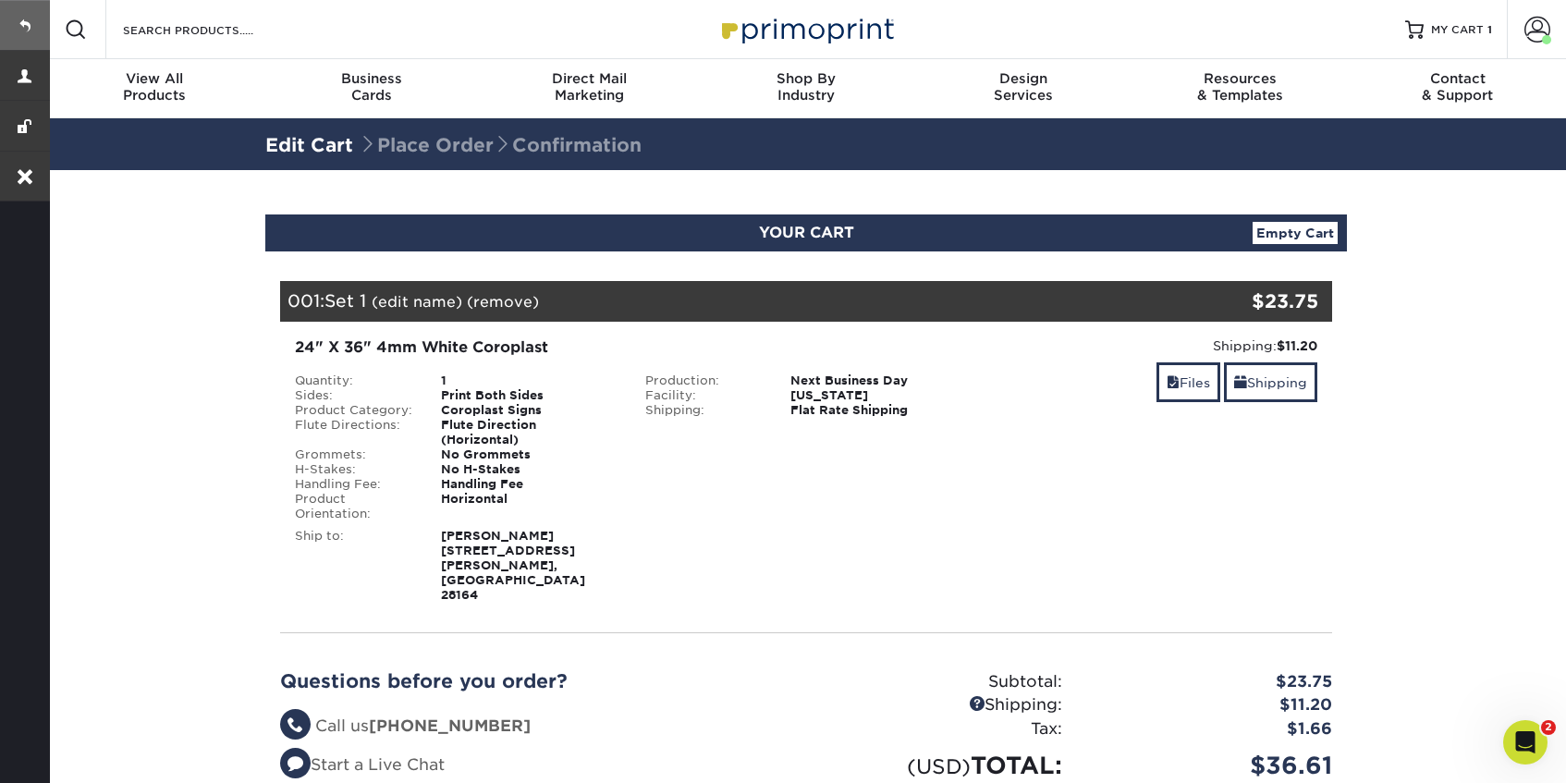
click at [26, 30] on link at bounding box center [25, 25] width 50 height 50
